Goal: Task Accomplishment & Management: Complete application form

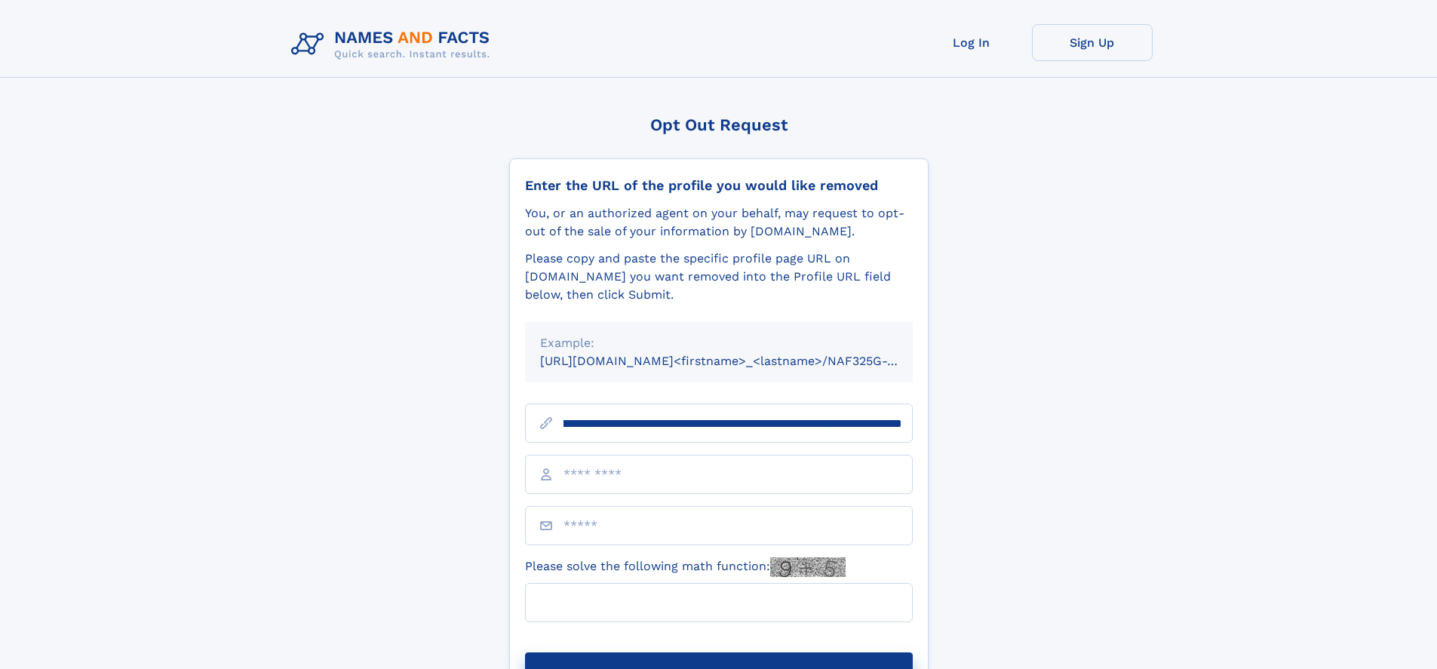
scroll to position [0, 156]
type input "**********"
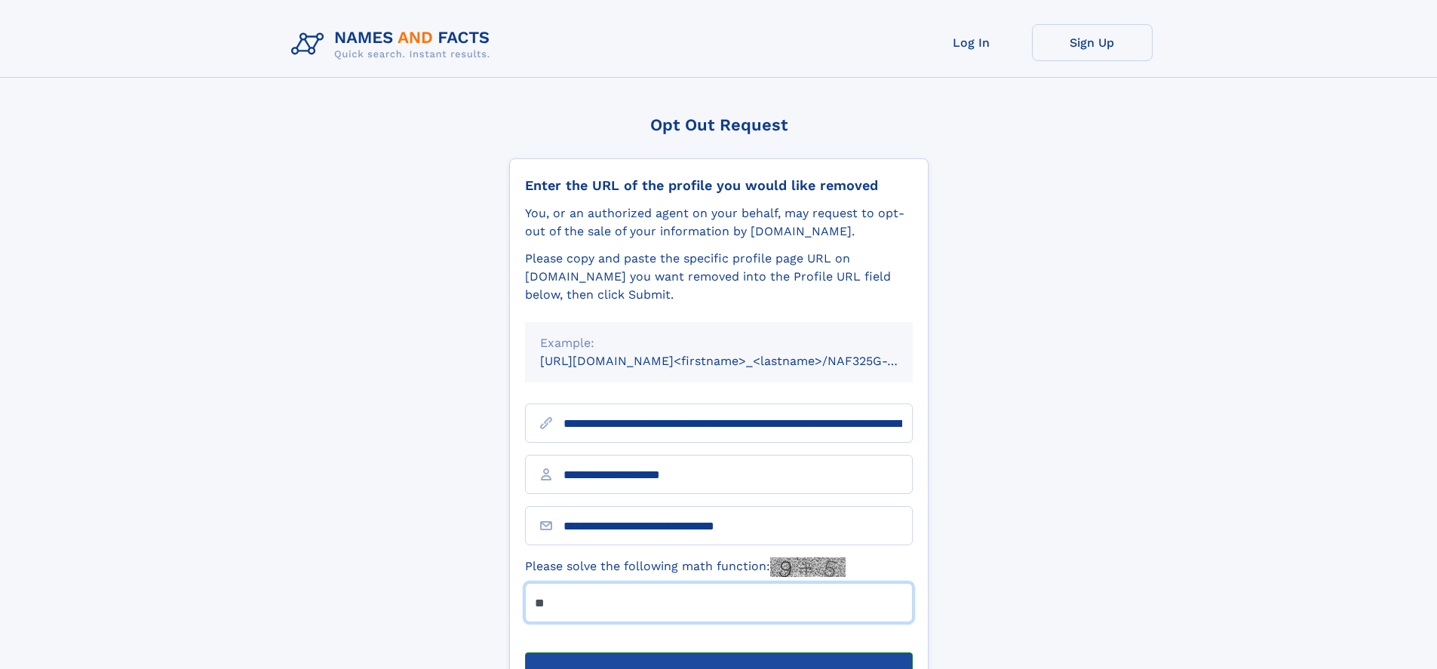
type input "**"
click at [718, 652] on button "Submit Opt Out Request" at bounding box center [719, 676] width 388 height 48
